Goal: Find specific page/section: Find specific page/section

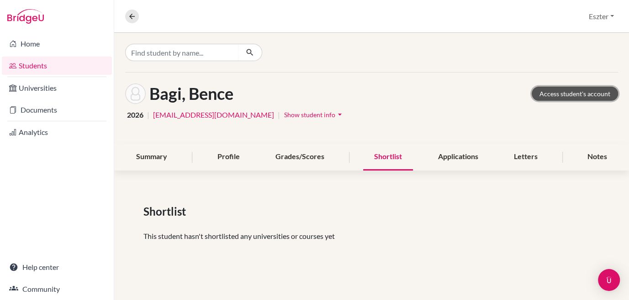
click at [583, 92] on link "Access student's account" at bounding box center [575, 94] width 86 height 14
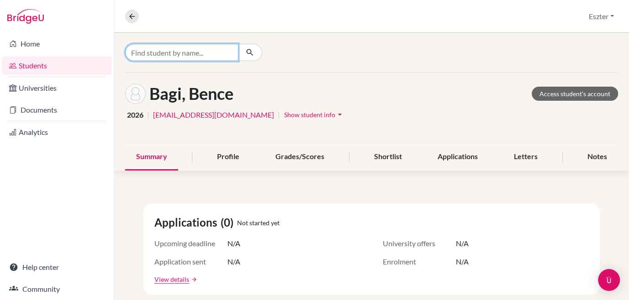
click at [203, 49] on input "Find student by name..." at bounding box center [181, 52] width 113 height 17
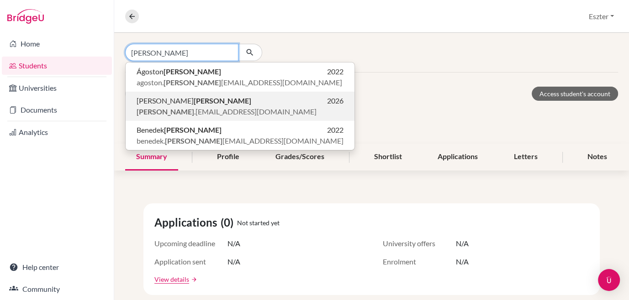
type input "[PERSON_NAME]"
click at [167, 102] on span "[PERSON_NAME]" at bounding box center [194, 100] width 115 height 11
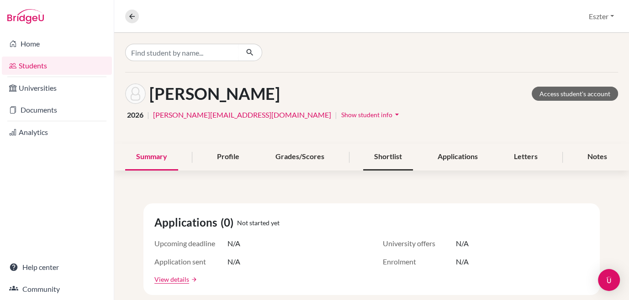
click at [386, 152] on div "Shortlist" at bounding box center [388, 157] width 50 height 27
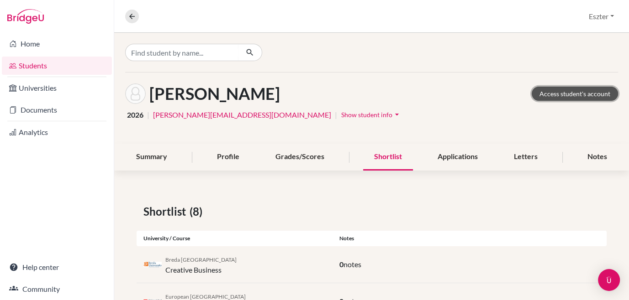
click at [551, 94] on link "Access student's account" at bounding box center [575, 94] width 86 height 14
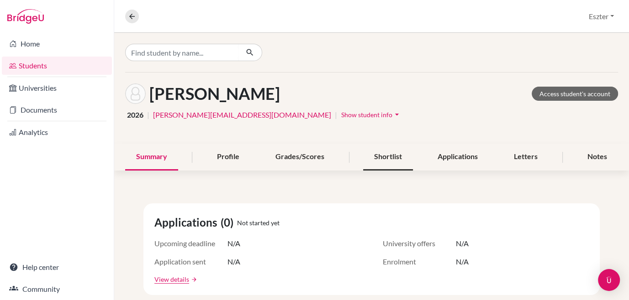
click at [374, 157] on div "Shortlist" at bounding box center [388, 157] width 50 height 27
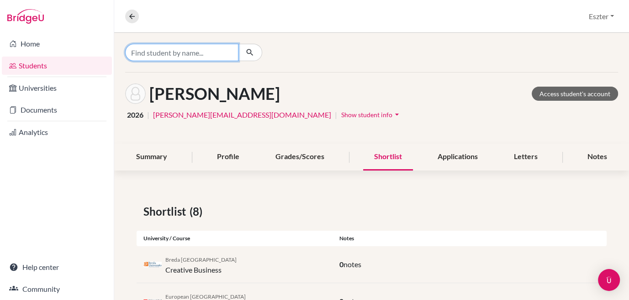
click at [210, 57] on input "Find student by name..." at bounding box center [181, 52] width 113 height 17
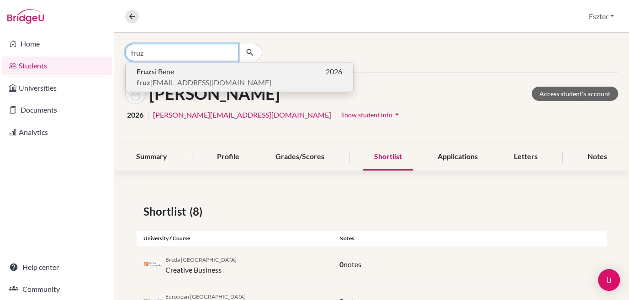
type input "fruz"
click at [193, 72] on p "Fruz si Bene 2026" at bounding box center [239, 71] width 205 height 11
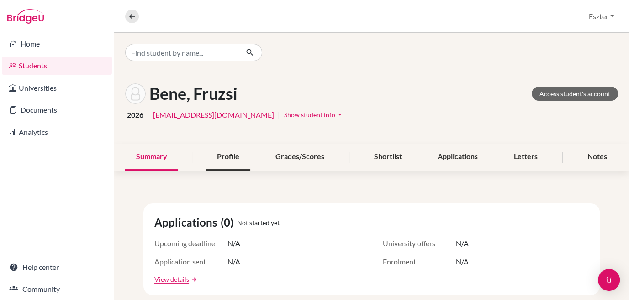
click at [227, 162] on div "Profile" at bounding box center [228, 157] width 44 height 27
